Goal: Task Accomplishment & Management: Manage account settings

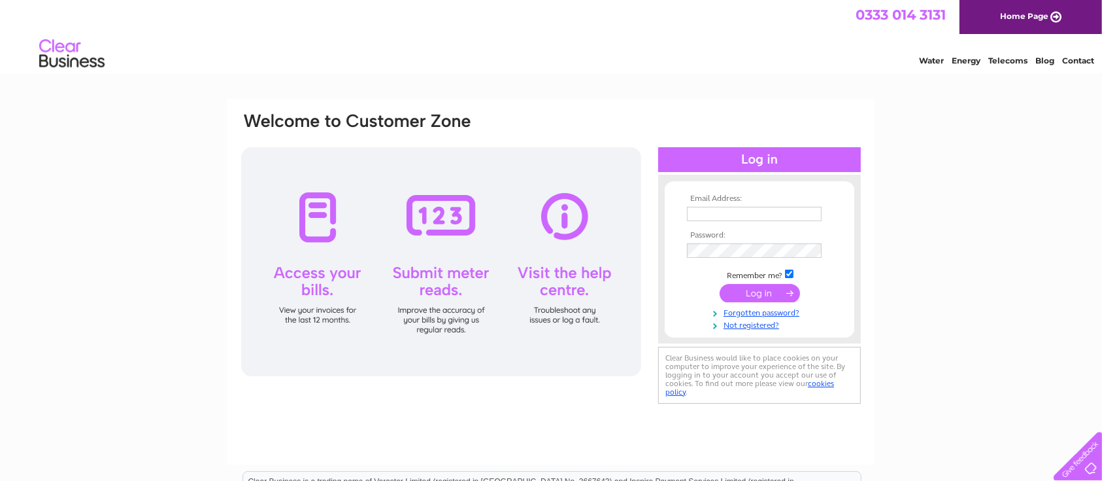
type input "acssps@gmail.com"
click at [755, 294] on input "submit" at bounding box center [760, 293] width 80 height 18
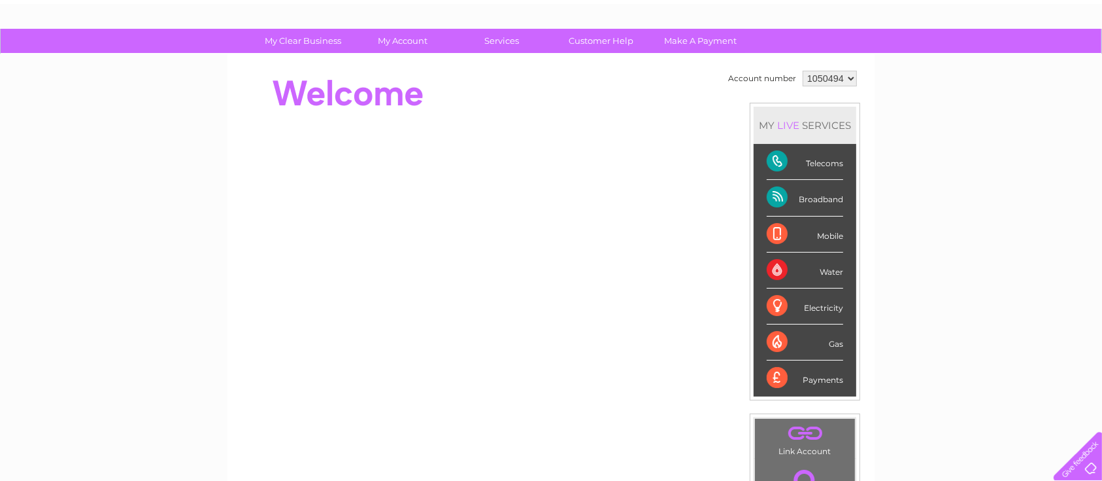
scroll to position [105, 0]
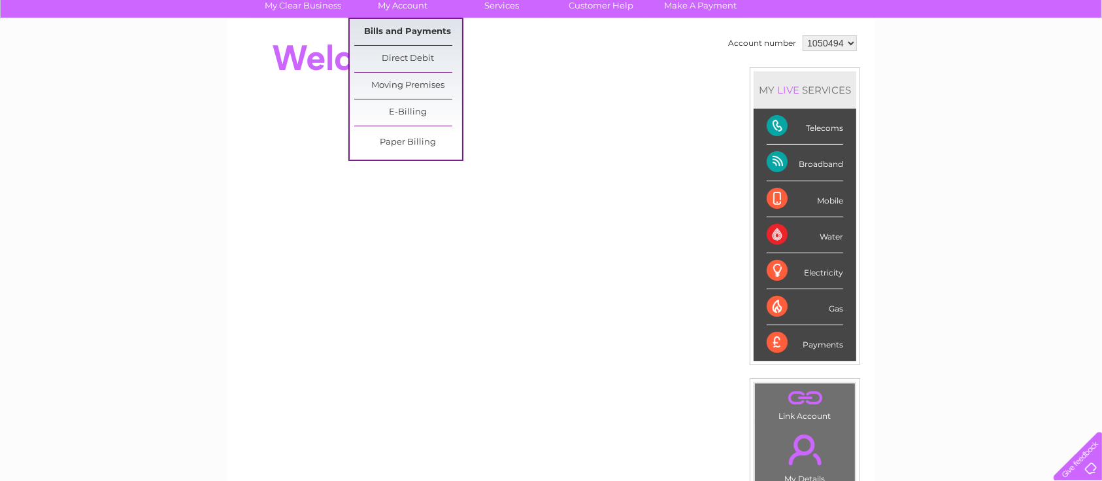
click at [424, 29] on link "Bills and Payments" at bounding box center [408, 32] width 108 height 26
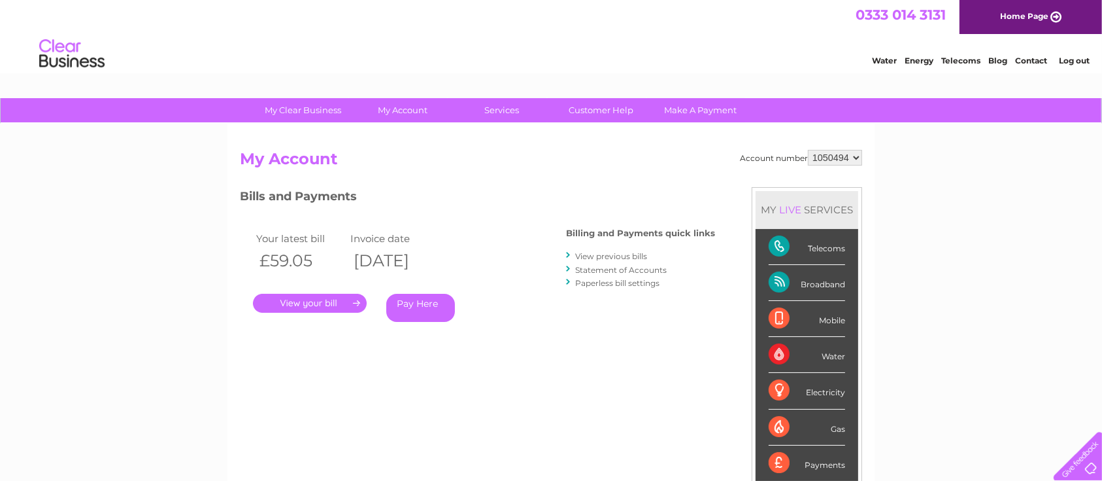
click at [311, 301] on link "." at bounding box center [310, 303] width 114 height 19
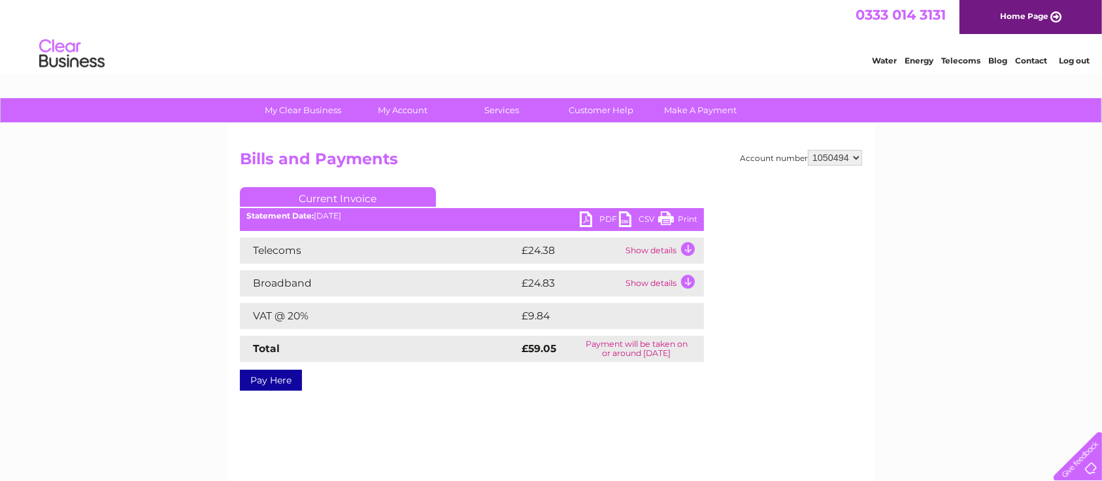
click at [604, 209] on ul "Current Invoice" at bounding box center [472, 199] width 464 height 24
click at [601, 218] on link "PDF" at bounding box center [599, 220] width 39 height 19
click at [388, 190] on link "Current Invoice" at bounding box center [338, 197] width 196 height 20
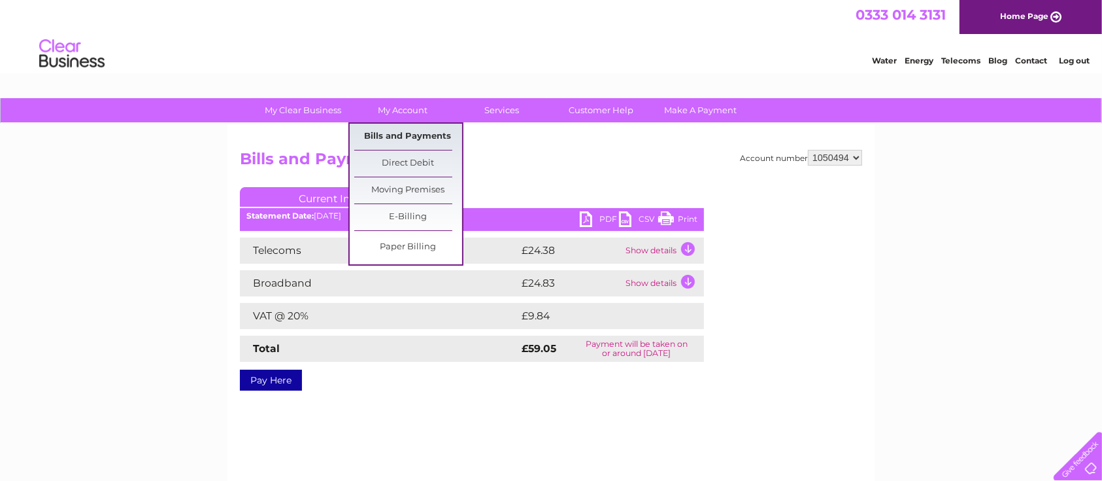
click at [405, 125] on link "Bills and Payments" at bounding box center [408, 137] width 108 height 26
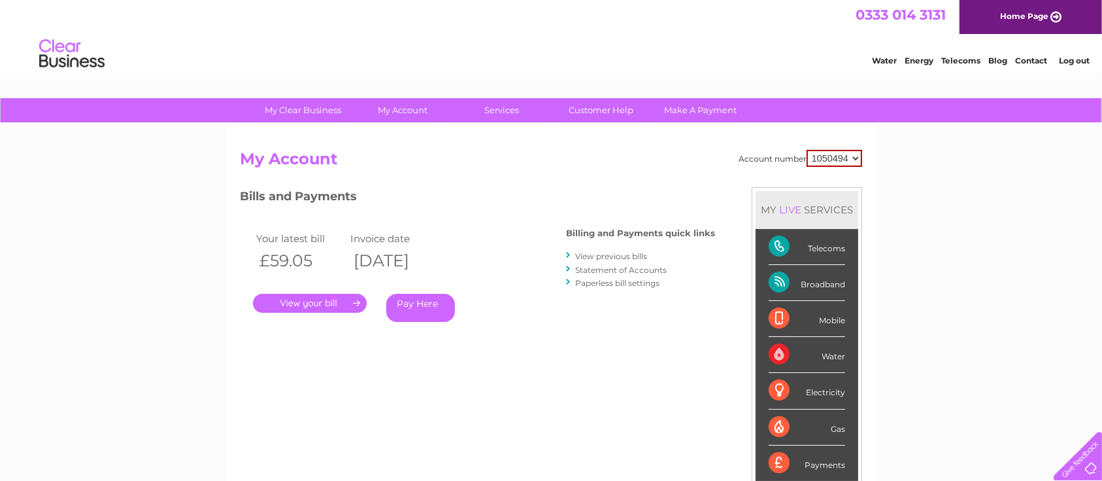
click at [604, 254] on link "View previous bills" at bounding box center [611, 256] width 72 height 10
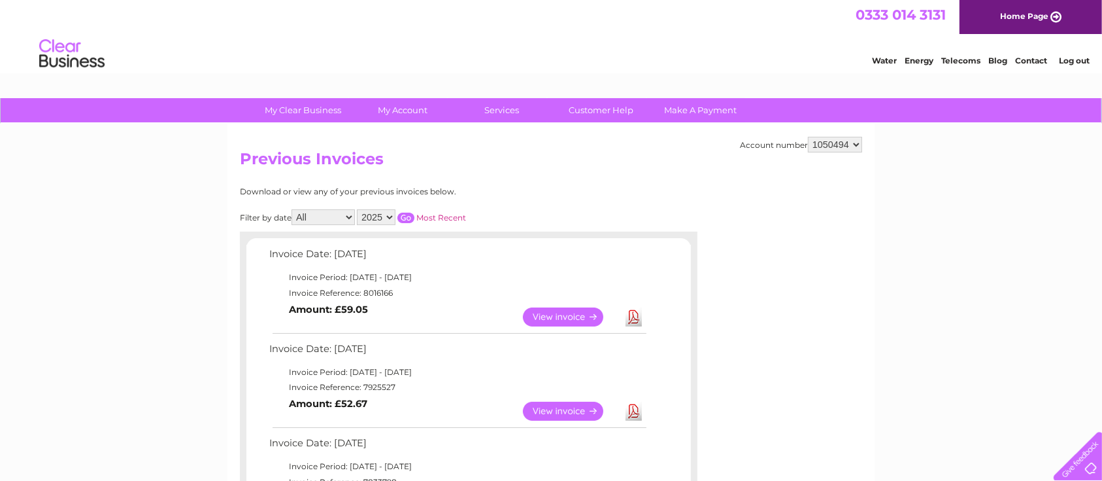
click at [635, 410] on link "Download" at bounding box center [634, 410] width 16 height 19
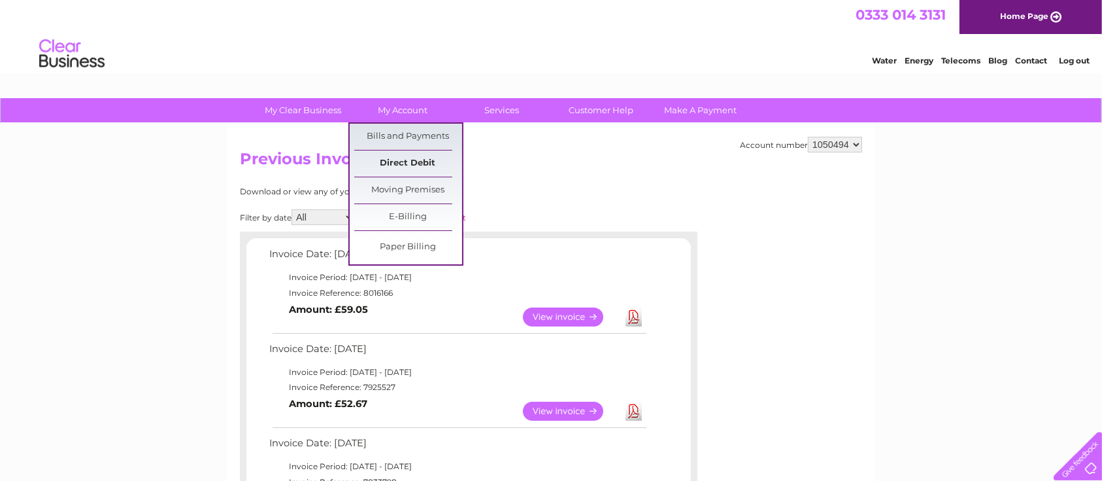
click at [429, 164] on link "Direct Debit" at bounding box center [408, 163] width 108 height 26
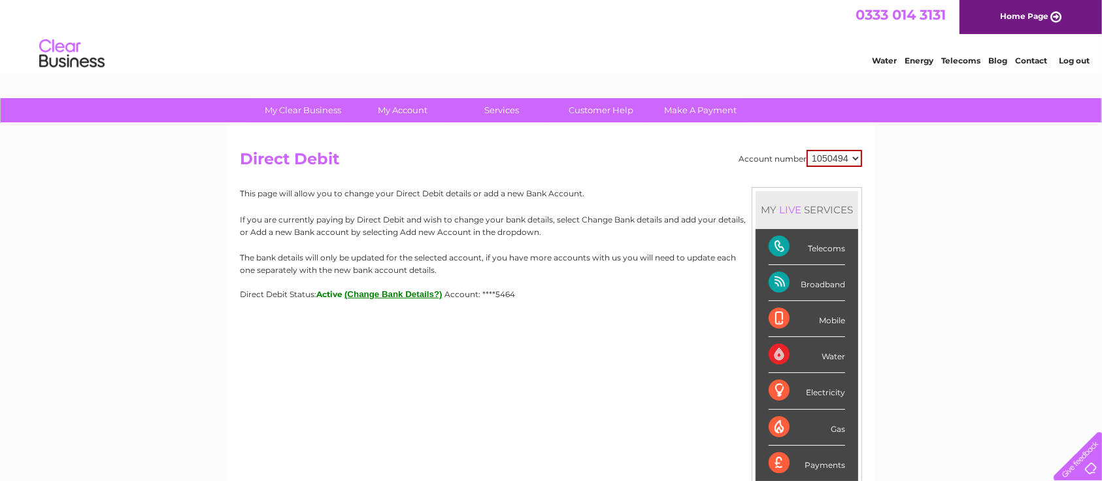
click at [333, 294] on span "Active" at bounding box center [329, 294] width 26 height 10
click at [386, 297] on button "(Change Bank Details?)" at bounding box center [394, 294] width 98 height 10
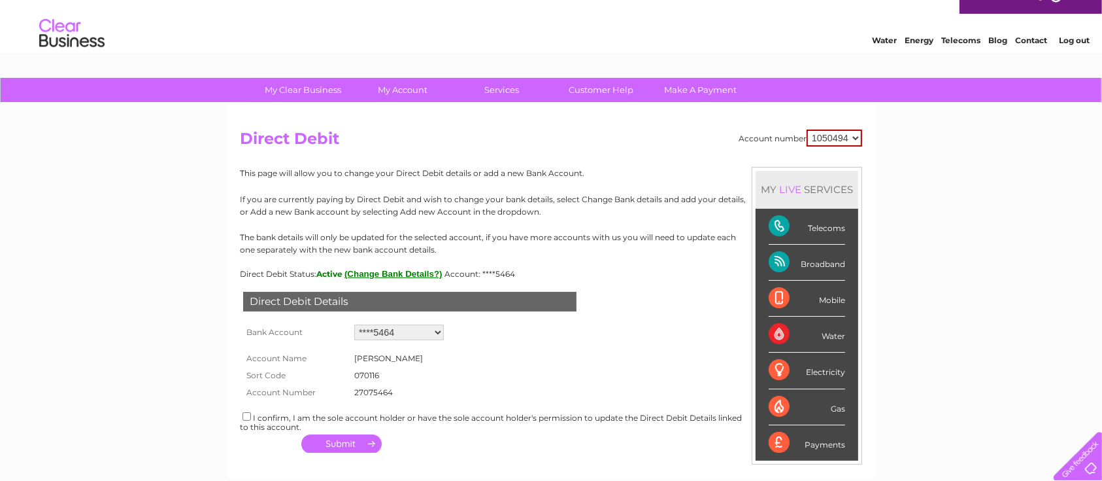
scroll to position [18, 0]
